Goal: Task Accomplishment & Management: Manage account settings

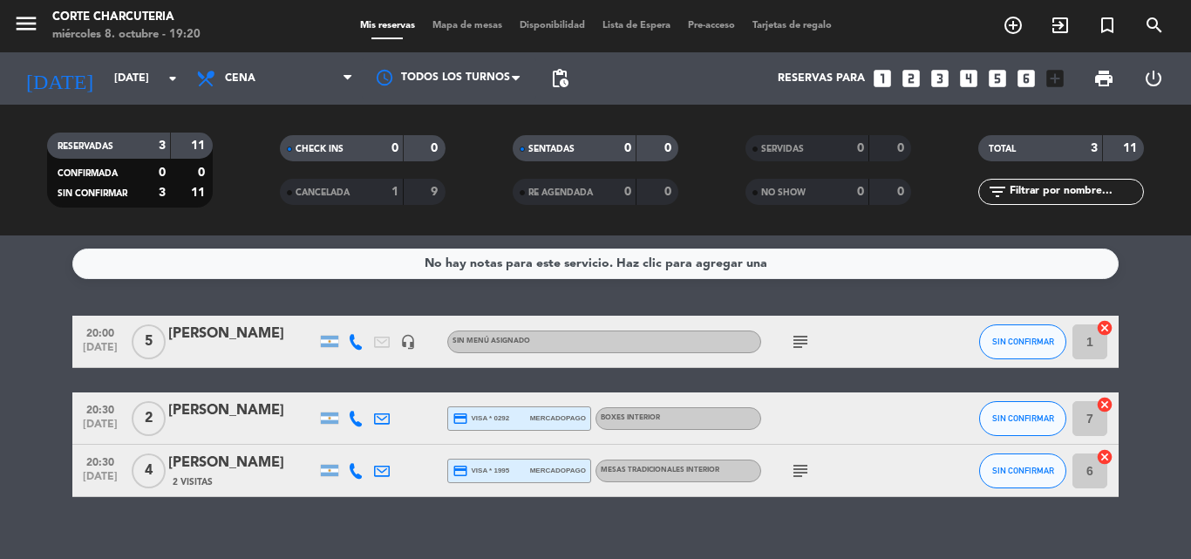
click at [806, 472] on icon "subject" at bounding box center [800, 470] width 21 height 21
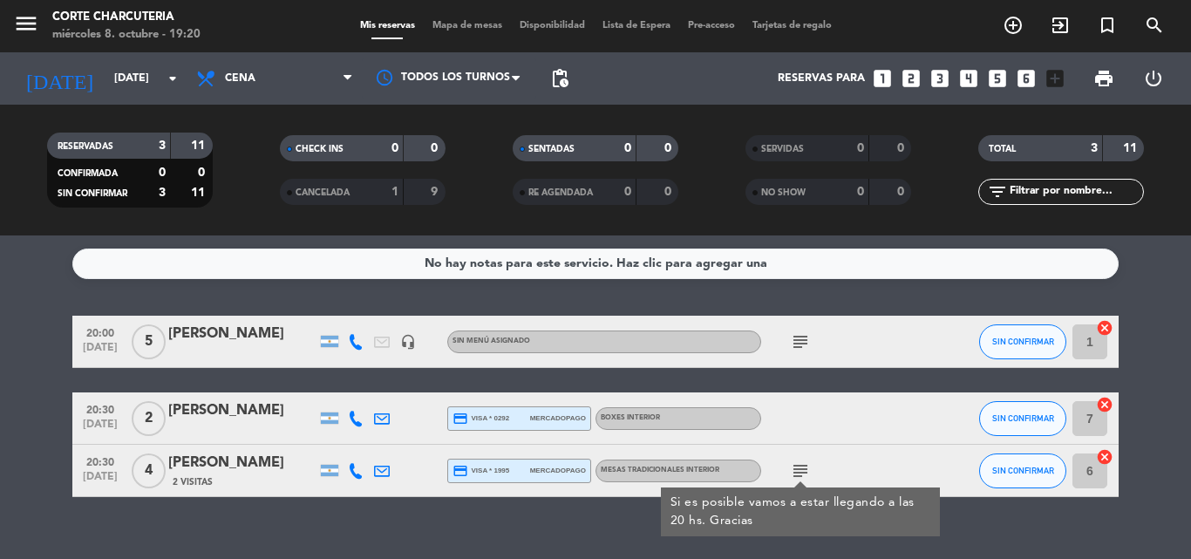
click at [806, 472] on icon "subject" at bounding box center [800, 470] width 21 height 21
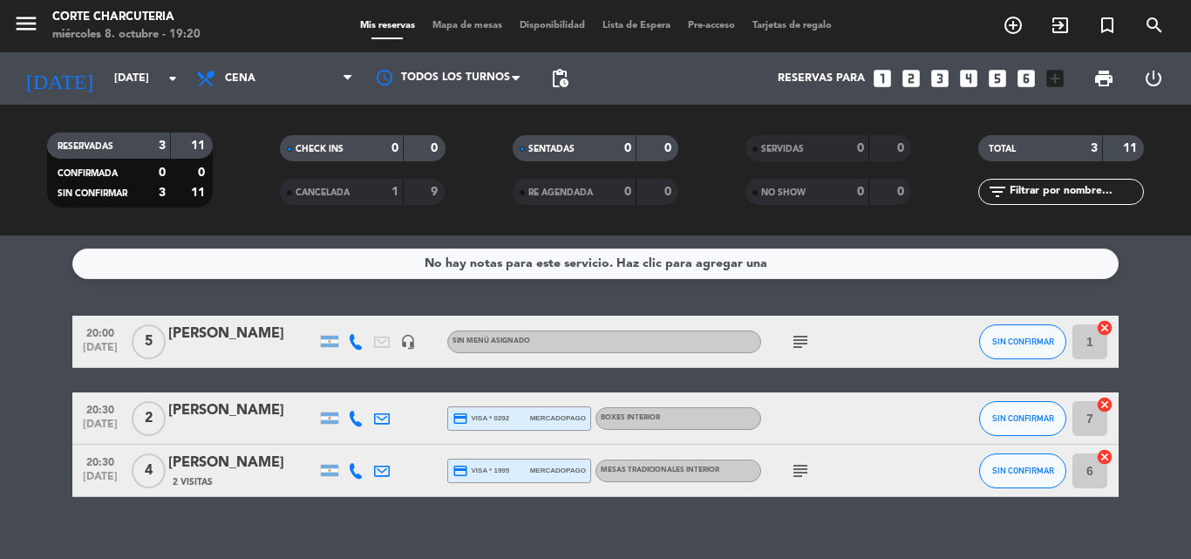
click at [804, 346] on icon "subject" at bounding box center [800, 341] width 21 height 21
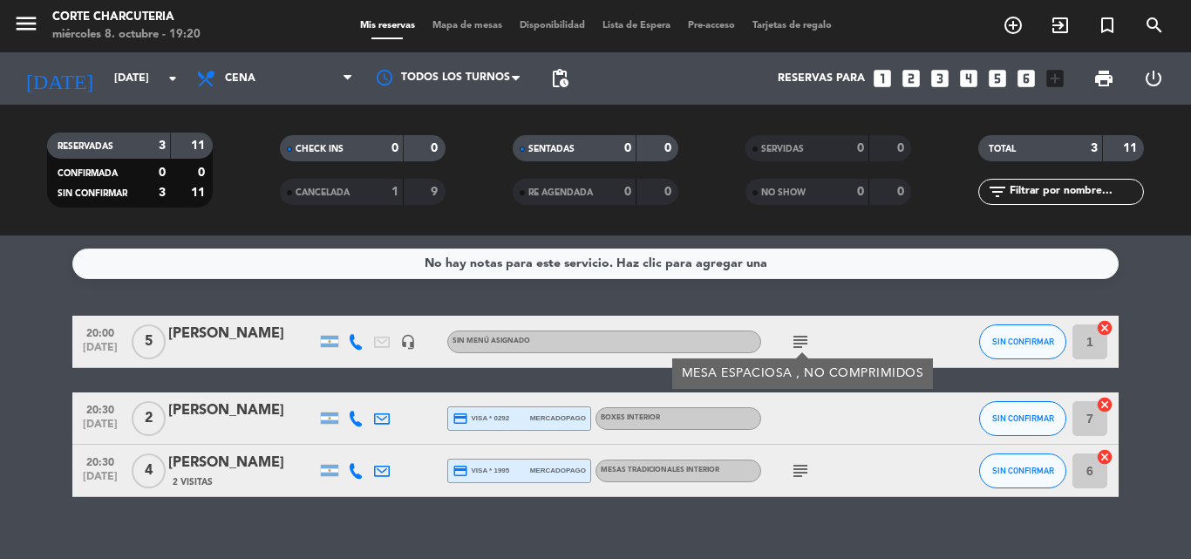
click at [804, 346] on icon "subject" at bounding box center [800, 341] width 21 height 21
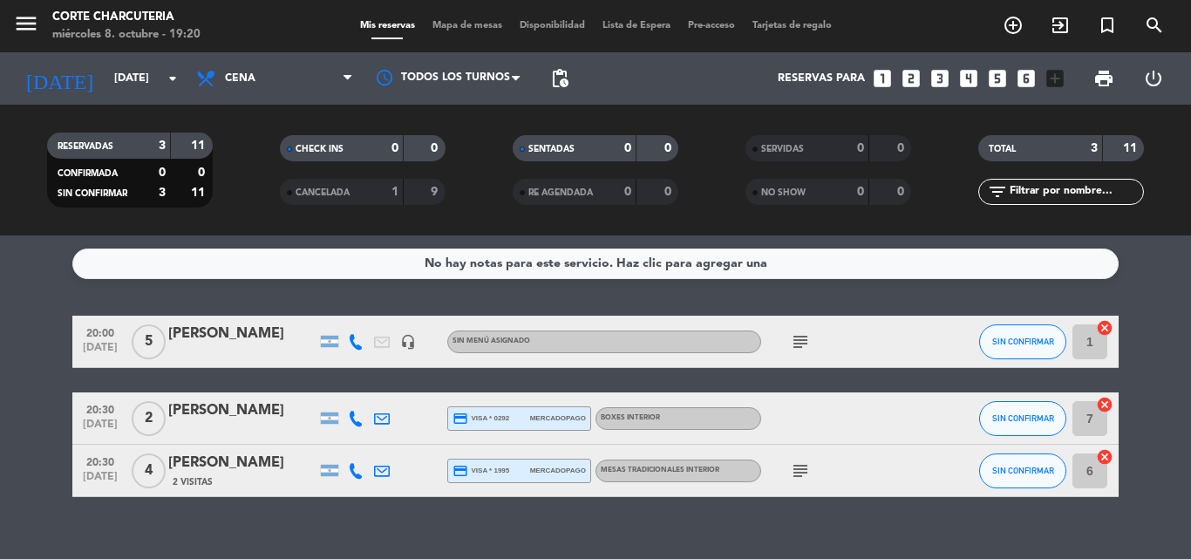
click at [412, 343] on icon "headset_mic" at bounding box center [408, 342] width 16 height 16
click at [387, 343] on icon at bounding box center [382, 342] width 16 height 16
click at [384, 343] on icon at bounding box center [382, 342] width 16 height 16
click at [379, 343] on icon at bounding box center [382, 342] width 16 height 16
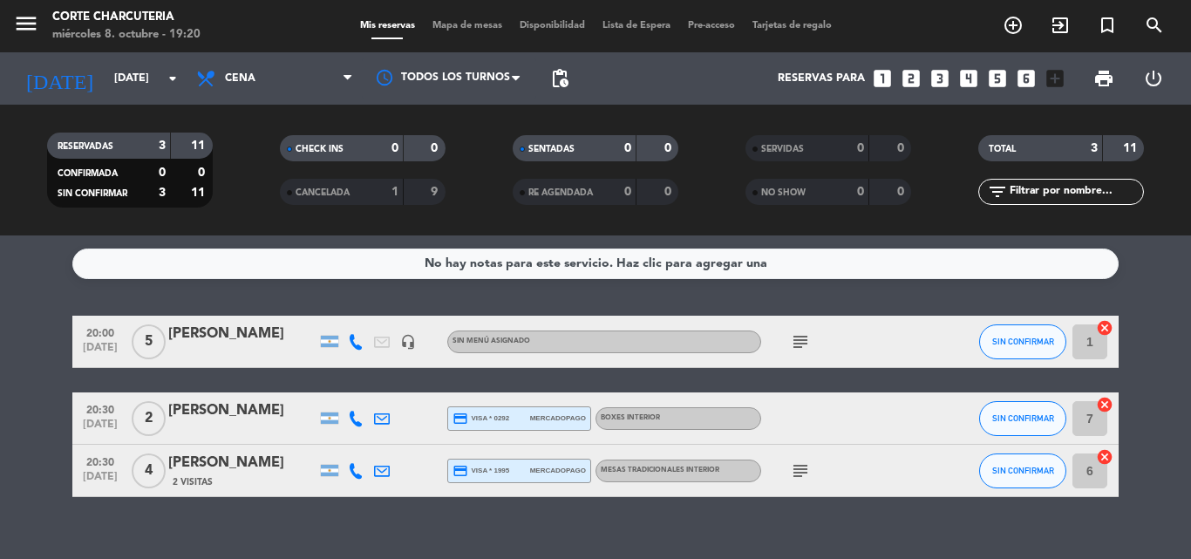
click at [359, 348] on icon at bounding box center [356, 342] width 16 height 16
click at [350, 417] on icon at bounding box center [356, 419] width 16 height 16
click at [358, 465] on icon at bounding box center [356, 471] width 16 height 16
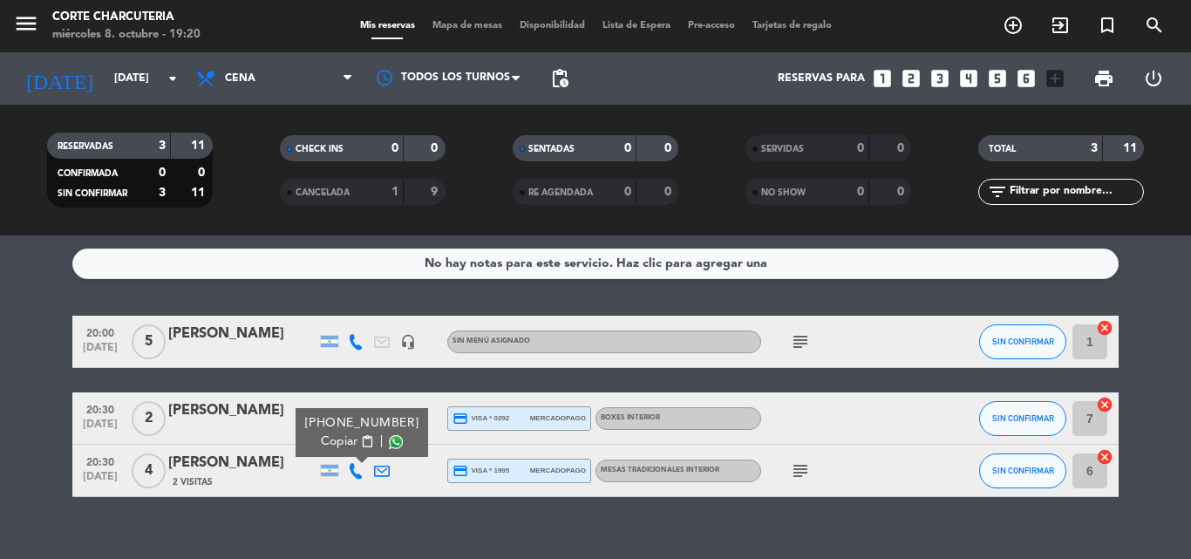
click at [358, 465] on icon at bounding box center [356, 471] width 16 height 16
click at [357, 429] on div at bounding box center [356, 417] width 26 height 51
click at [372, 415] on div at bounding box center [382, 417] width 26 height 51
click at [358, 421] on icon at bounding box center [356, 419] width 16 height 16
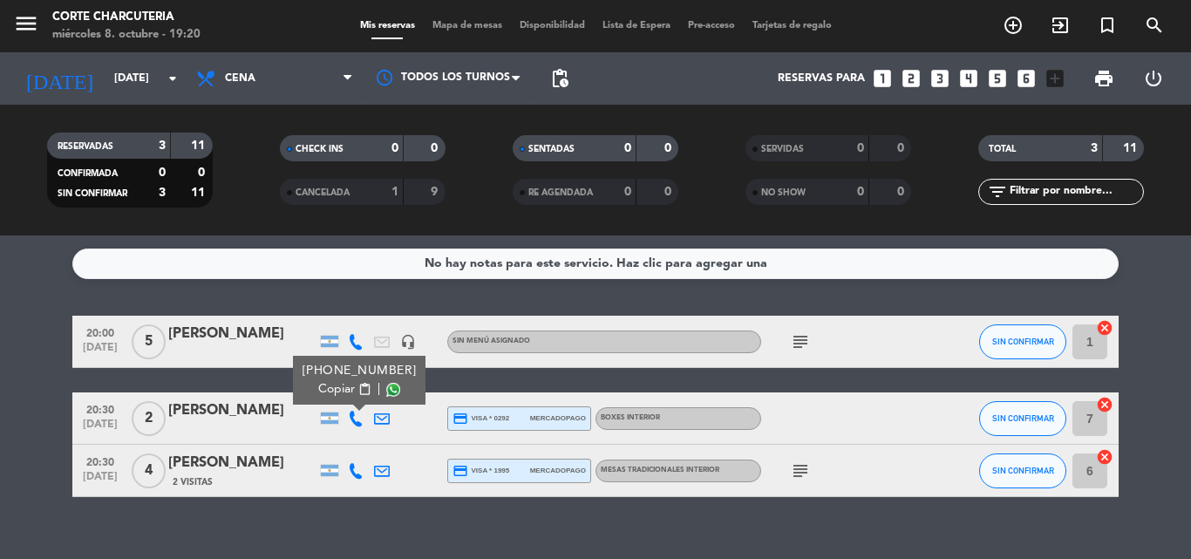
click at [358, 421] on icon at bounding box center [356, 419] width 16 height 16
click at [383, 422] on icon at bounding box center [382, 419] width 16 height 16
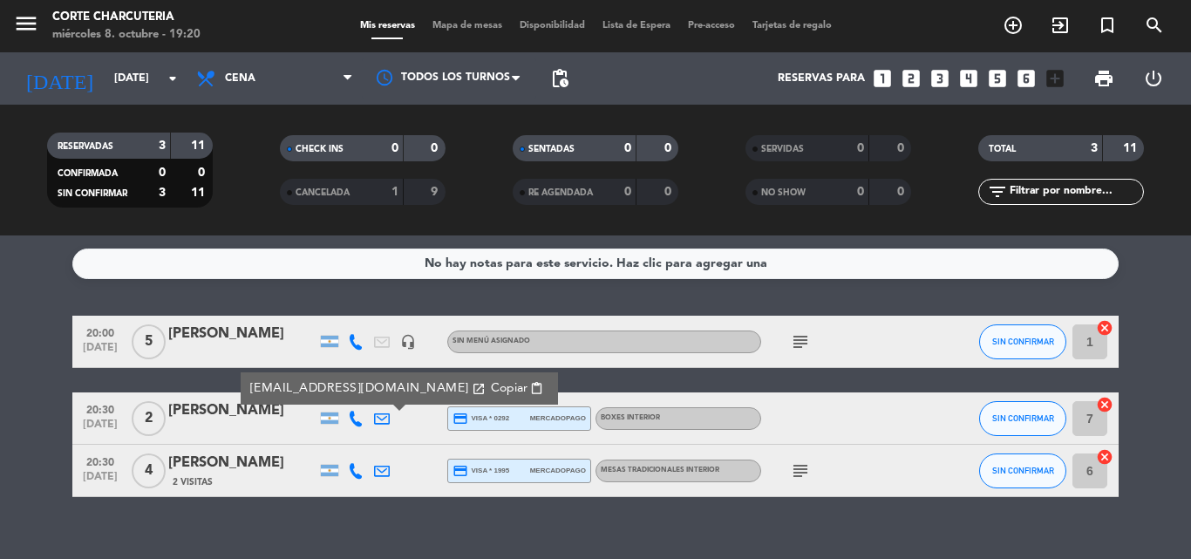
click at [383, 422] on icon at bounding box center [382, 419] width 16 height 16
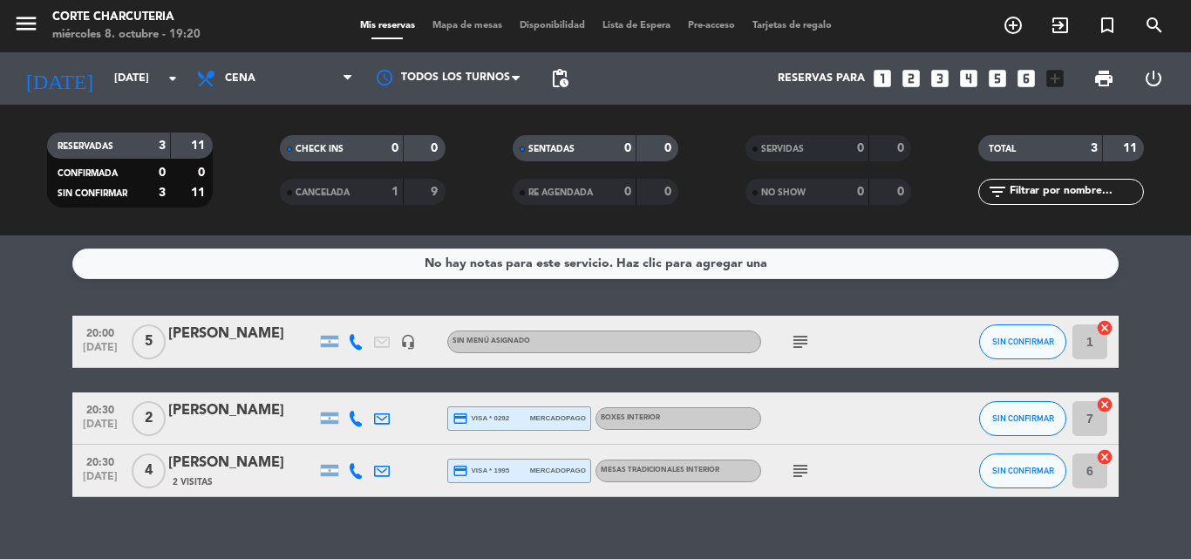
click at [380, 341] on icon at bounding box center [382, 342] width 16 height 16
click at [380, 346] on icon at bounding box center [382, 342] width 16 height 16
click at [798, 346] on icon "subject" at bounding box center [800, 341] width 21 height 21
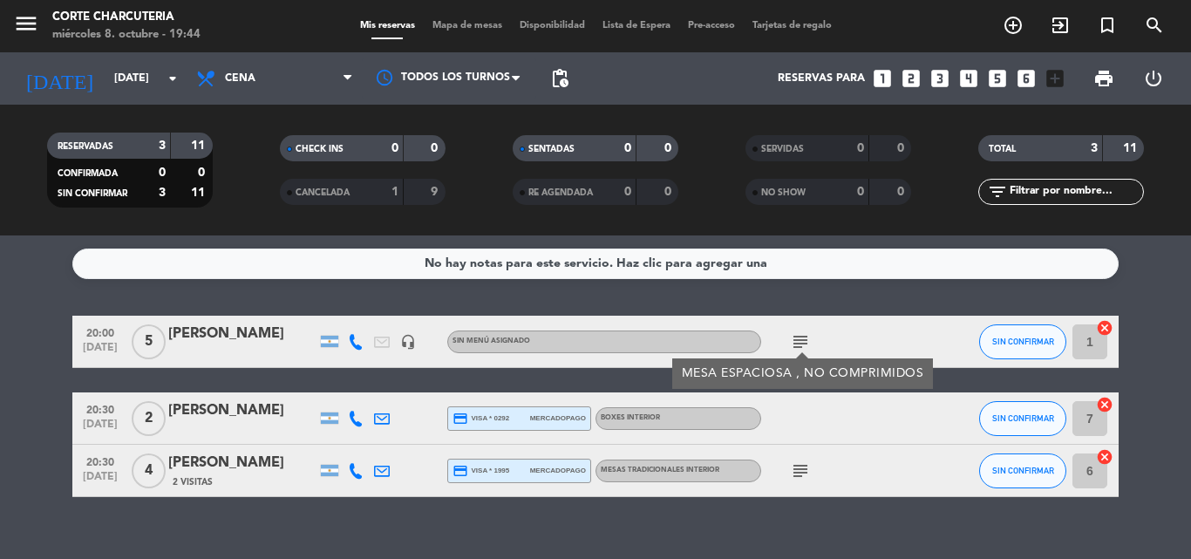
click at [794, 466] on icon "subject" at bounding box center [800, 470] width 21 height 21
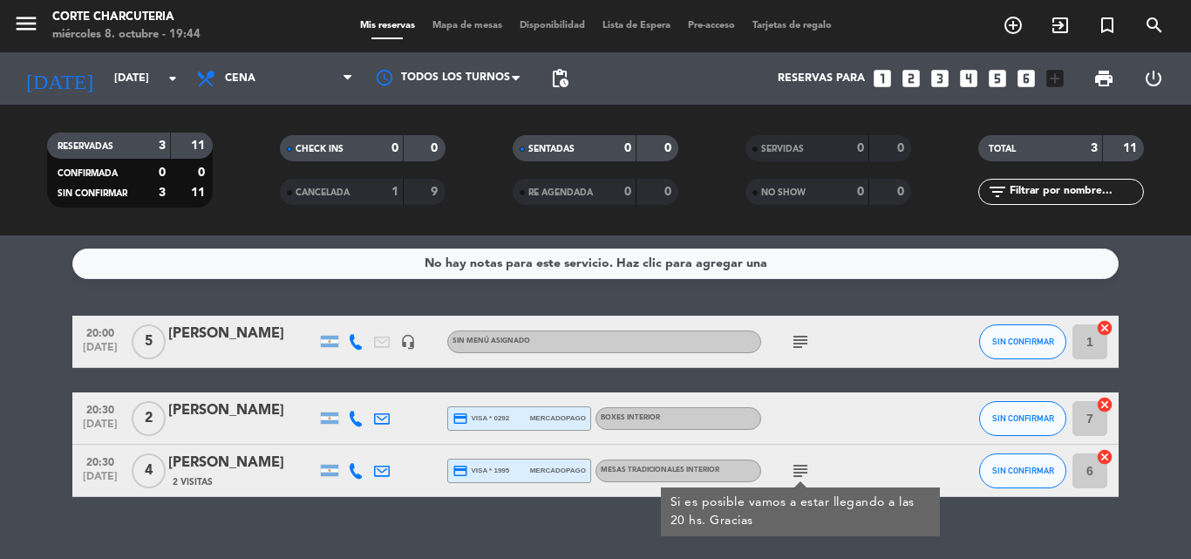
click at [794, 466] on icon "subject" at bounding box center [800, 470] width 21 height 21
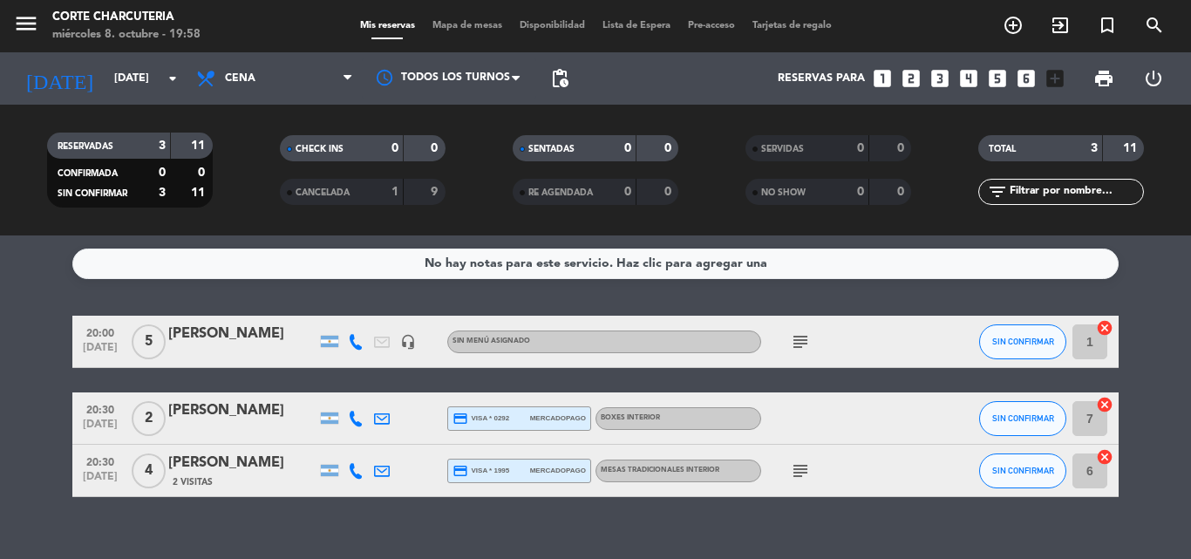
click at [160, 415] on span "2" at bounding box center [149, 418] width 34 height 35
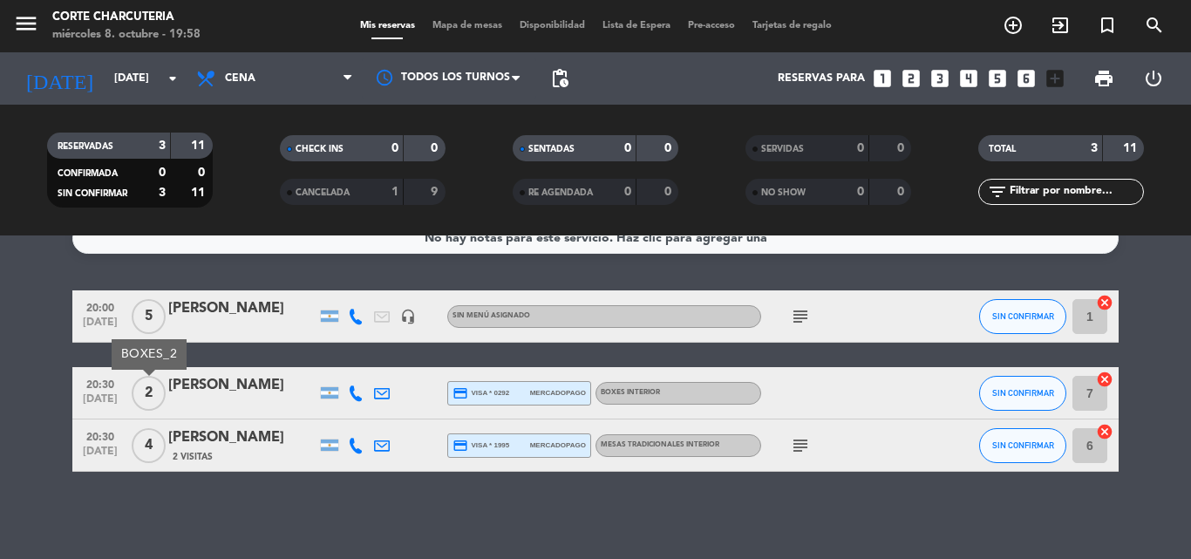
click at [132, 273] on div "No hay notas para este servicio. Haz clic para agregar una 20:00 oct. 8 5 CESAR…" at bounding box center [595, 396] width 1191 height 323
